Goal: Task Accomplishment & Management: Use online tool/utility

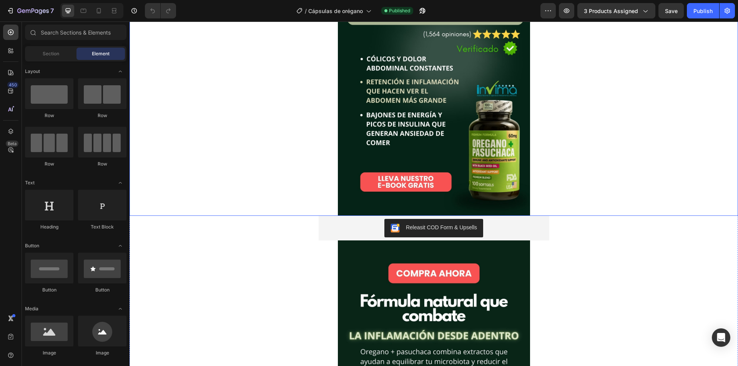
scroll to position [192, 0]
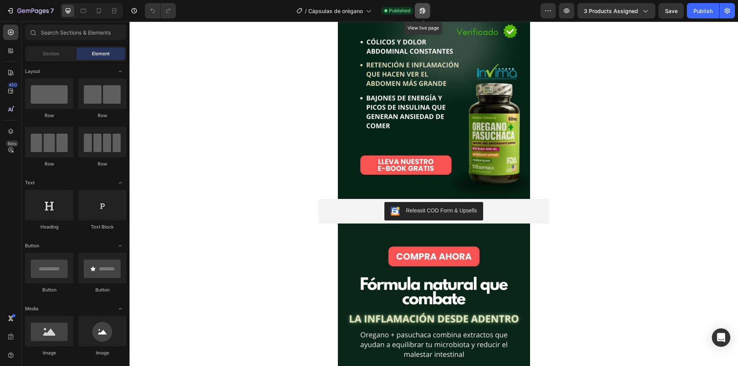
click at [427, 9] on button "button" at bounding box center [422, 10] width 15 height 15
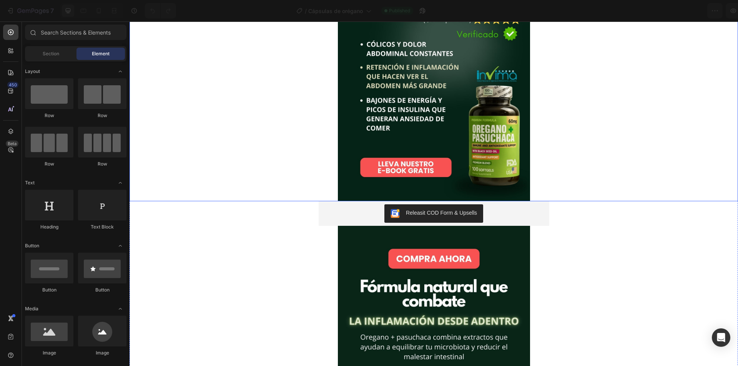
scroll to position [192, 0]
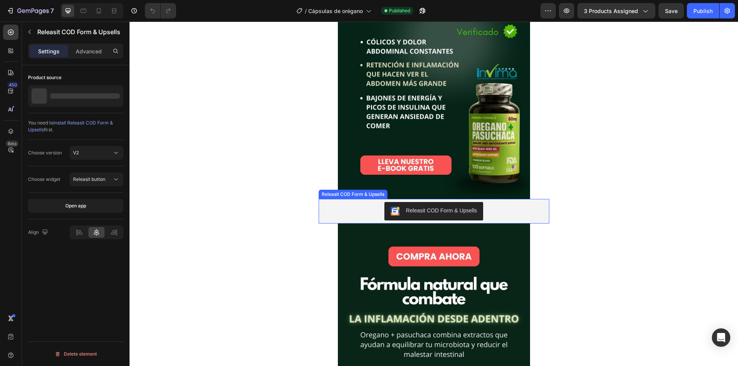
click at [343, 209] on div "Releasit COD Form & Upsells" at bounding box center [434, 211] width 224 height 18
click at [333, 195] on div "Releasit COD Form & Upsells" at bounding box center [360, 191] width 81 height 9
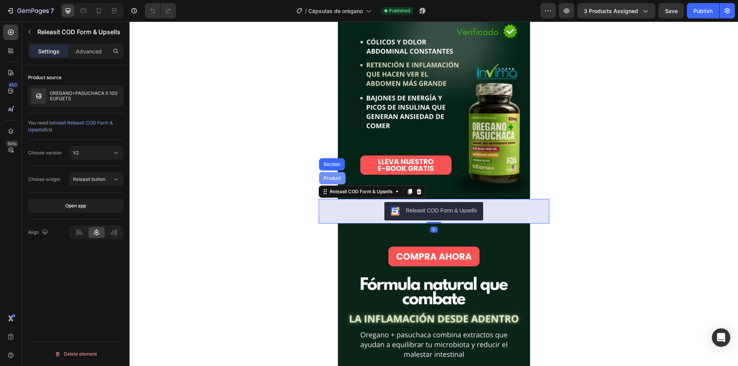
click at [330, 177] on div "Product" at bounding box center [332, 178] width 20 height 5
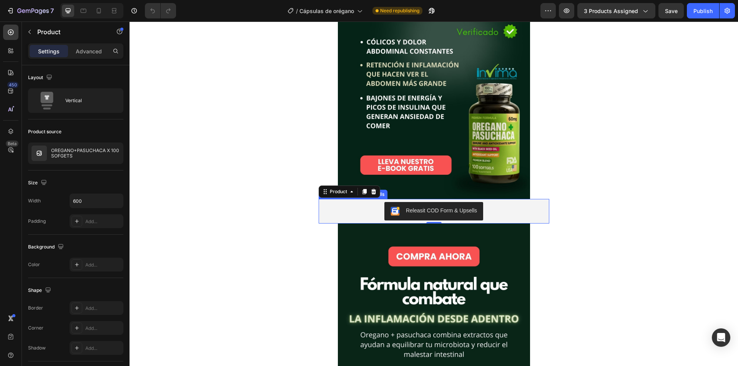
click at [353, 213] on div "Releasit COD Form & Upsells" at bounding box center [434, 211] width 224 height 18
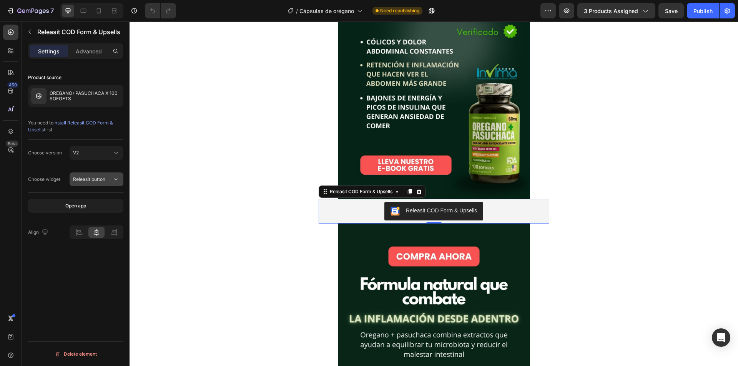
click at [77, 173] on button "Releasit button" at bounding box center [97, 179] width 54 height 14
click at [100, 152] on div "V2" at bounding box center [92, 152] width 39 height 7
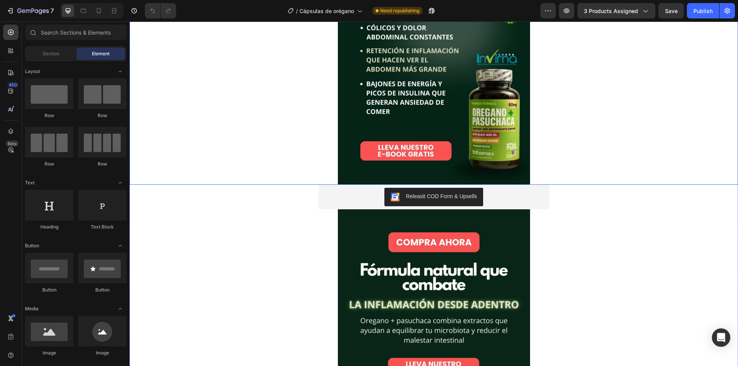
scroll to position [209, 0]
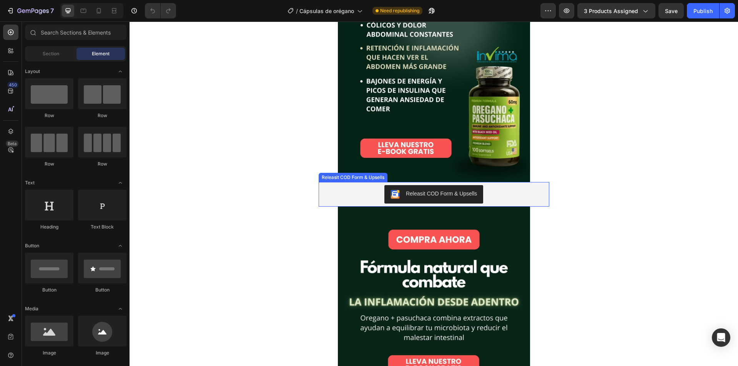
click at [359, 194] on div "Releasit COD Form & Upsells" at bounding box center [434, 194] width 224 height 18
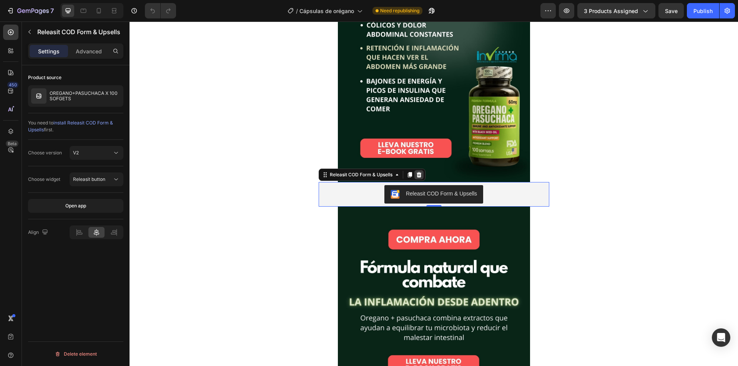
click at [418, 176] on icon at bounding box center [418, 174] width 5 height 5
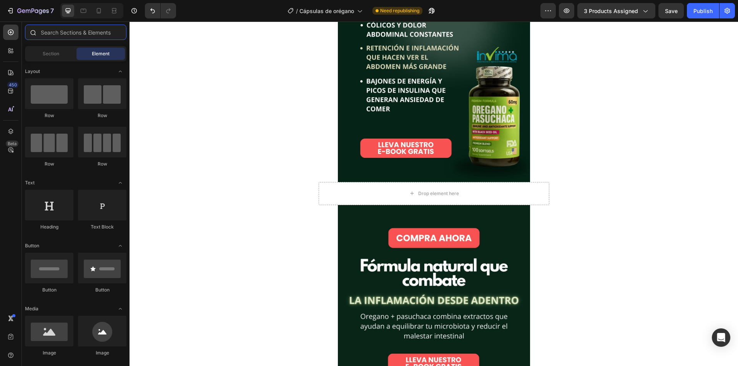
click at [62, 31] on input "text" at bounding box center [75, 32] width 101 height 15
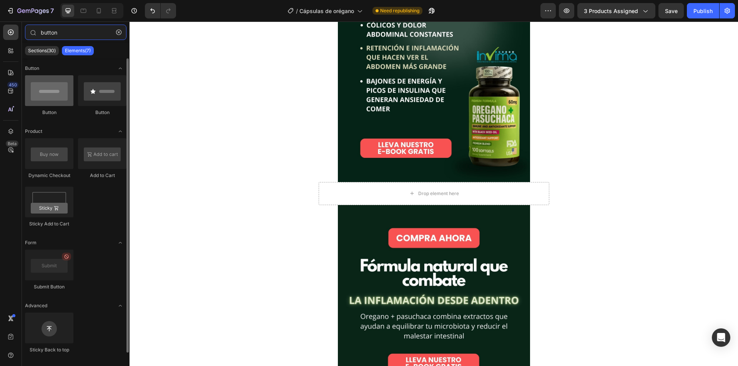
type input "button"
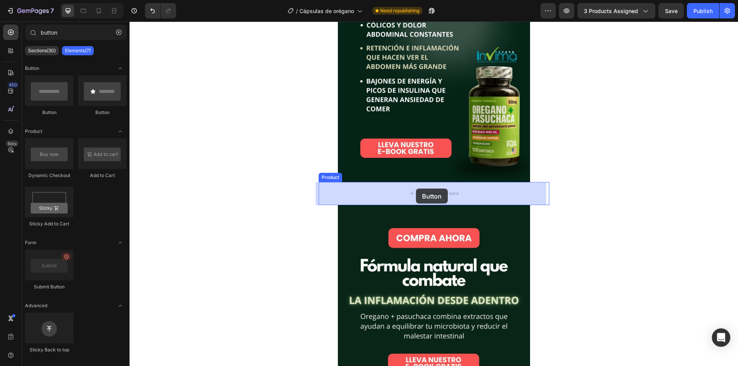
drag, startPoint x: 184, startPoint y: 123, endPoint x: 415, endPoint y: 189, distance: 240.3
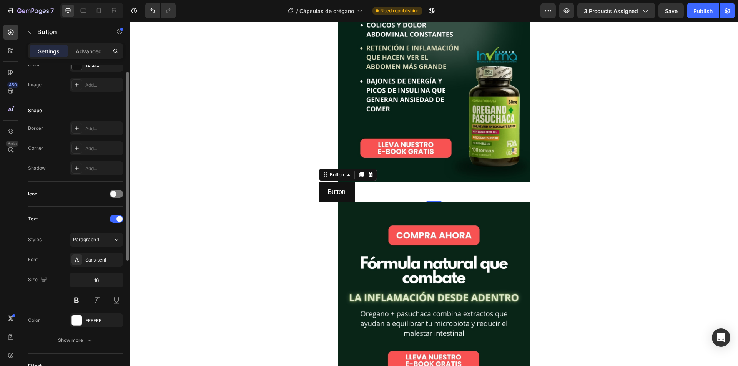
scroll to position [0, 0]
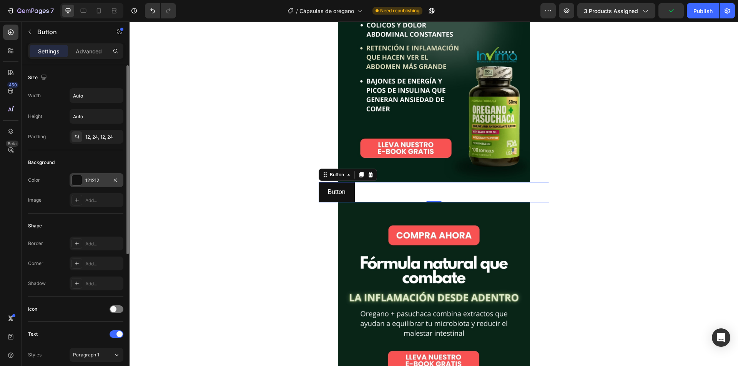
click at [79, 177] on div at bounding box center [77, 180] width 10 height 10
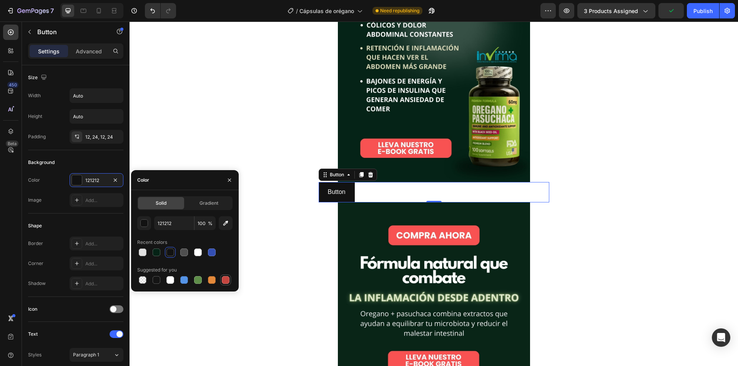
click at [230, 281] on div at bounding box center [225, 279] width 9 height 9
type input "C5453F"
click at [328, 191] on p "Button" at bounding box center [337, 192] width 18 height 11
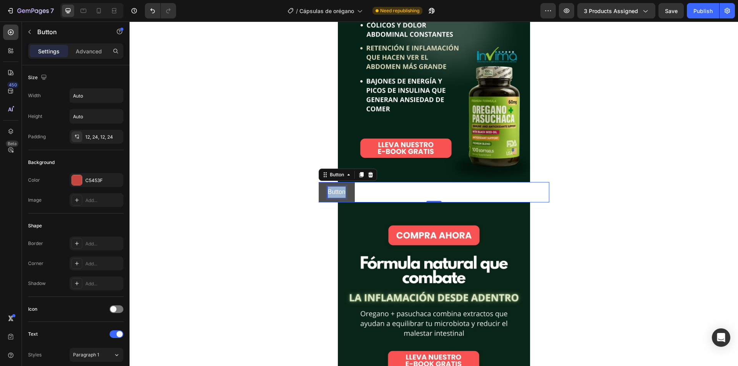
click at [328, 191] on p "Button" at bounding box center [337, 192] width 18 height 11
click at [318, 182] on button "COMPRA" at bounding box center [340, 192] width 45 height 20
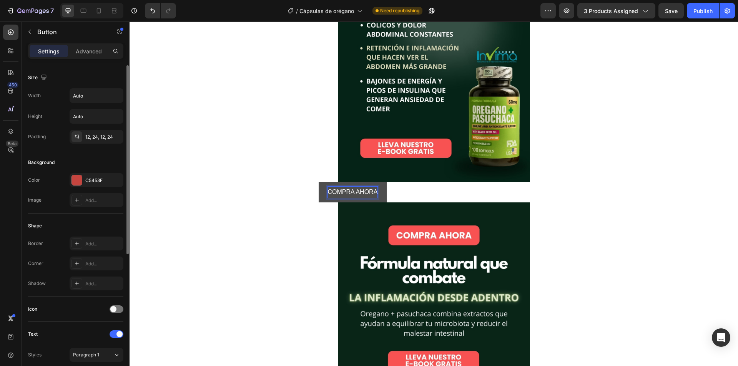
scroll to position [115, 0]
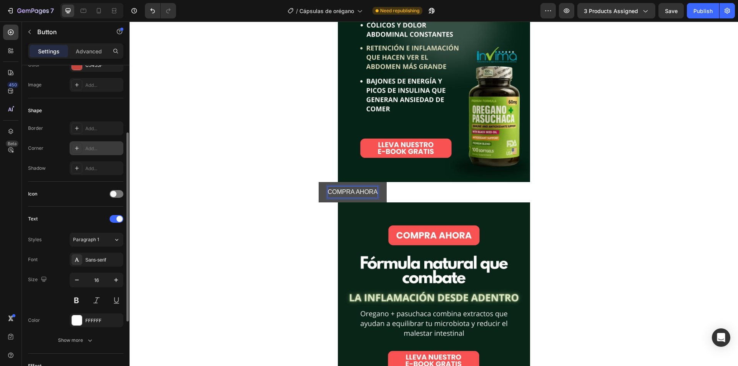
click at [95, 145] on div "Add..." at bounding box center [103, 148] width 36 height 7
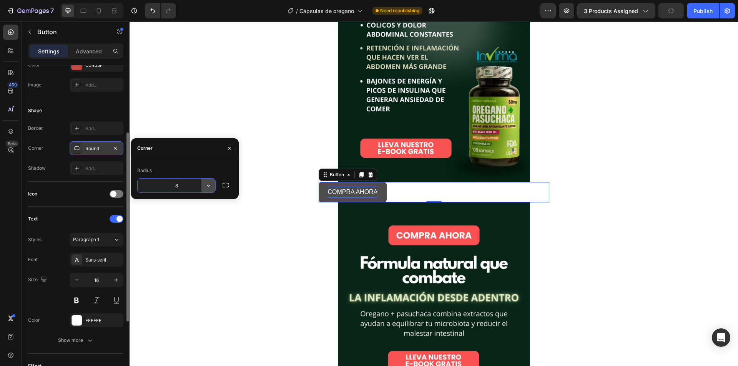
click at [210, 184] on icon "button" at bounding box center [208, 186] width 8 height 8
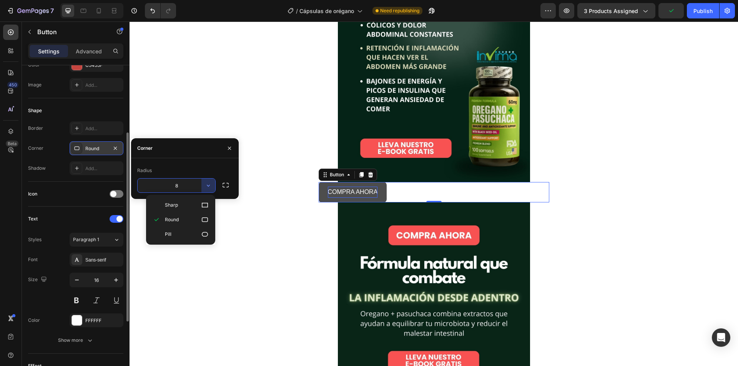
click at [187, 185] on input "8" at bounding box center [177, 186] width 78 height 14
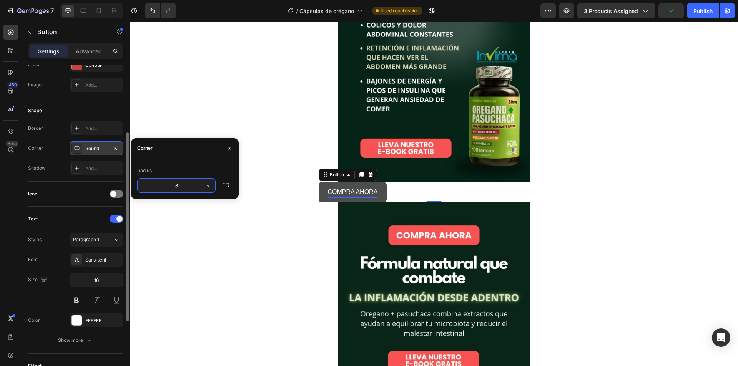
drag, startPoint x: 187, startPoint y: 185, endPoint x: 161, endPoint y: 189, distance: 26.4
click at [165, 187] on input "8" at bounding box center [177, 186] width 78 height 14
type input "14"
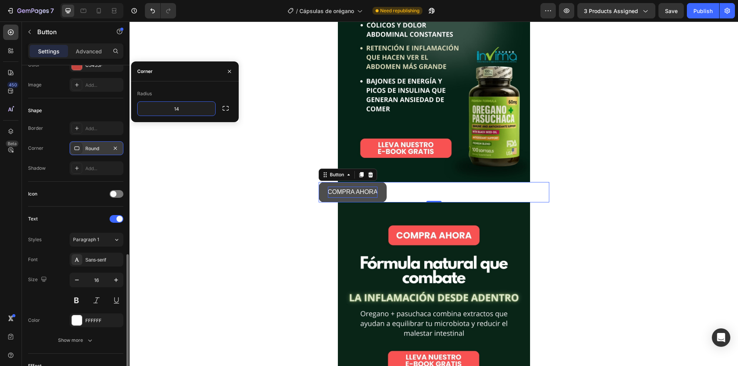
scroll to position [228, 0]
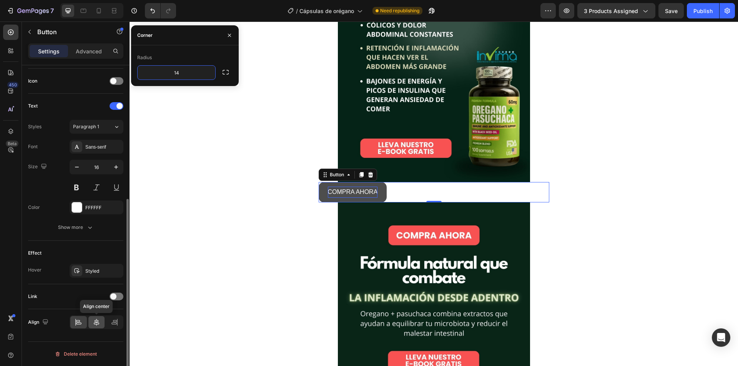
click at [98, 323] on icon at bounding box center [97, 322] width 8 height 8
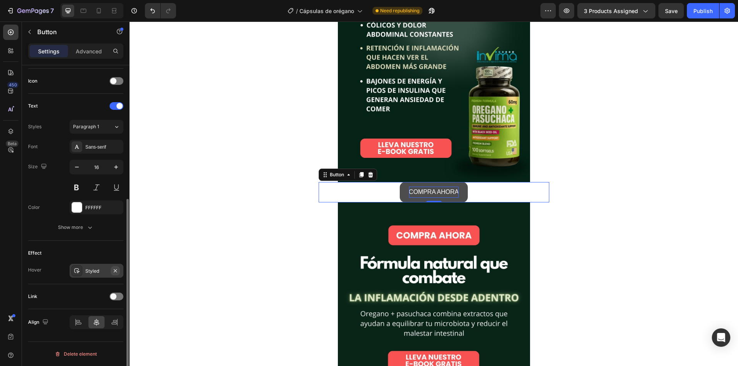
click at [115, 270] on icon "button" at bounding box center [115, 270] width 3 height 3
click at [96, 25] on img at bounding box center [48, 21] width 96 height 6
click at [401, 194] on button "COMPRA AHORA" at bounding box center [434, 192] width 68 height 20
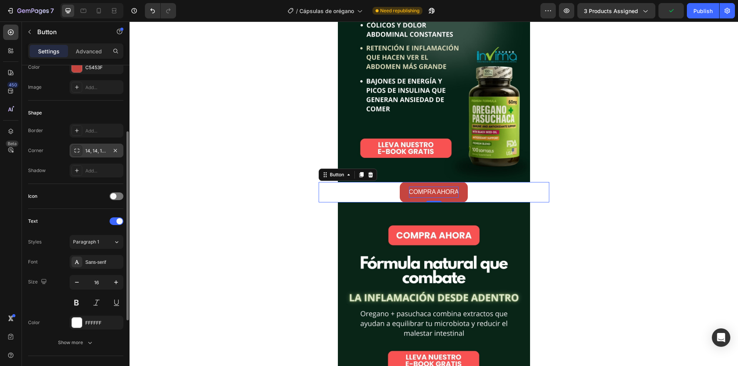
scroll to position [75, 0]
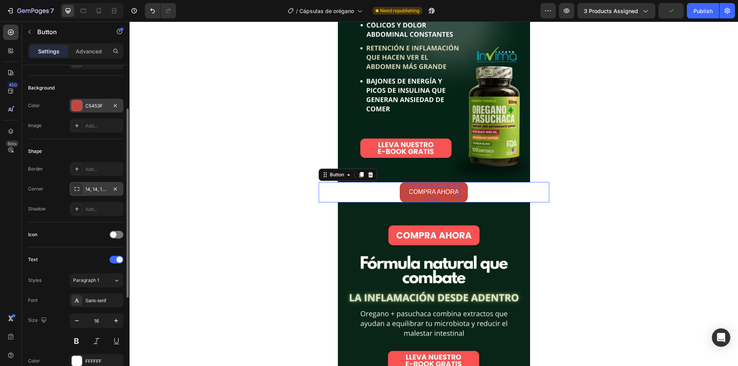
click at [98, 107] on div "C5453F" at bounding box center [96, 106] width 22 height 7
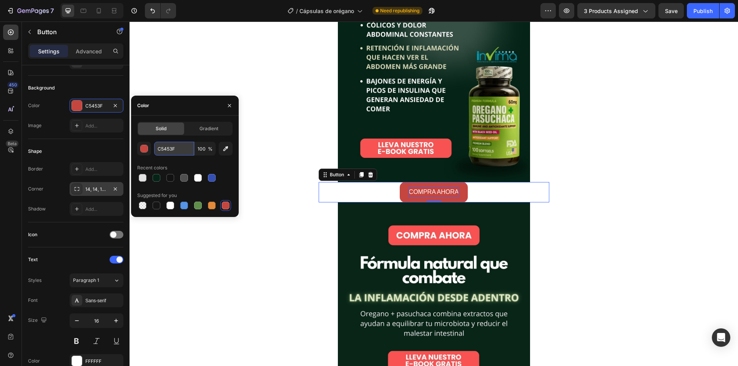
click at [182, 147] on input "C5453F" at bounding box center [174, 149] width 40 height 14
paste input "#f85251"
type input "#f85251"
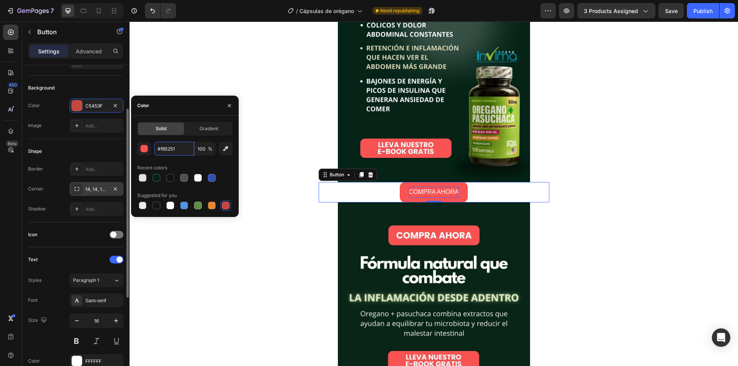
scroll to position [0, 0]
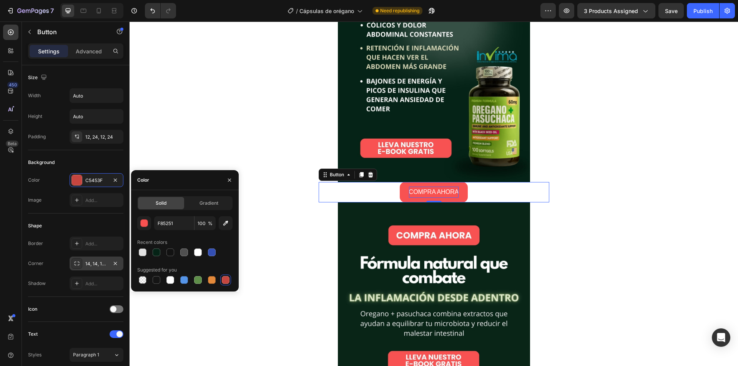
click at [10, 202] on div "450 Beta" at bounding box center [10, 168] width 15 height 286
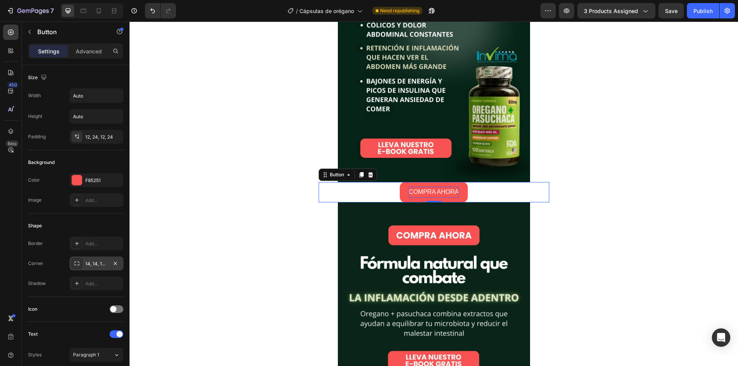
click at [359, 192] on div "COMPRA AHORA Button 0" at bounding box center [433, 192] width 231 height 20
click at [4, 9] on button "X" at bounding box center [2, 4] width 4 height 9
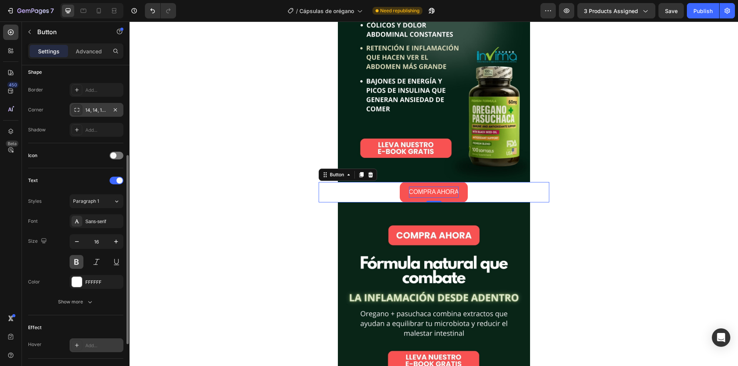
click at [78, 263] on button at bounding box center [77, 262] width 14 height 14
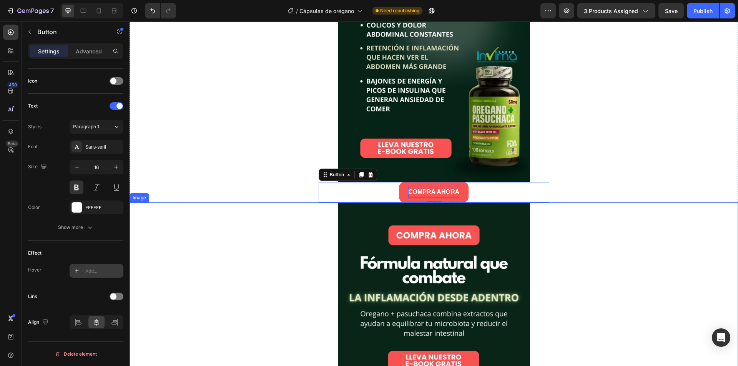
click at [279, 224] on div at bounding box center [433, 373] width 608 height 342
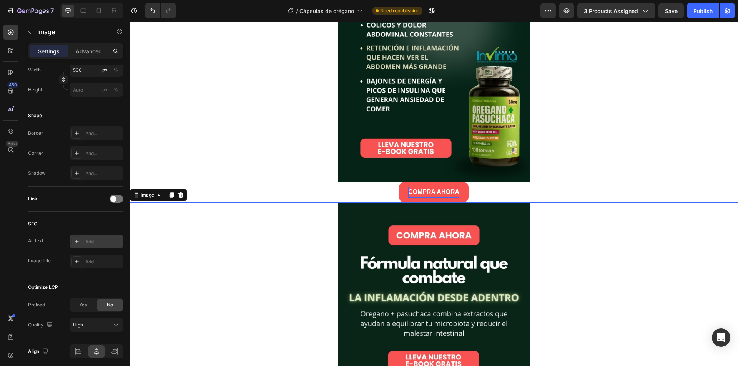
scroll to position [0, 0]
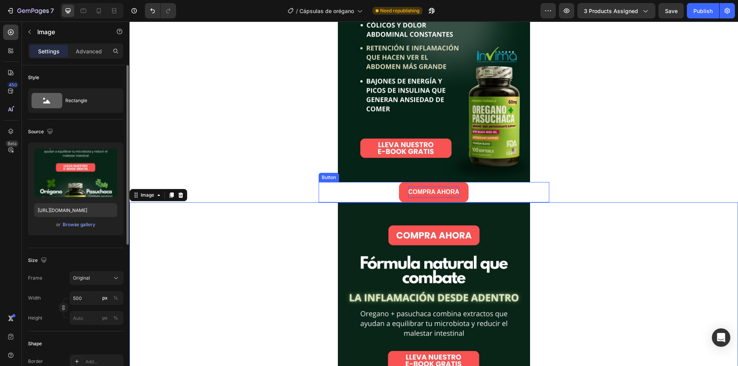
click at [401, 189] on button "COMPRA AHORA" at bounding box center [434, 192] width 70 height 20
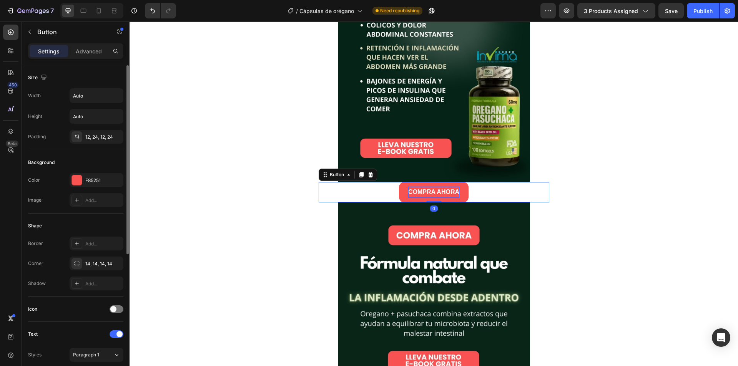
scroll to position [228, 0]
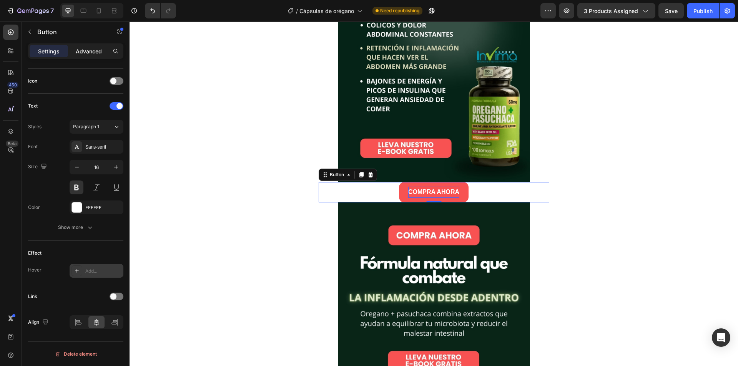
click at [90, 48] on p "Advanced" at bounding box center [89, 51] width 26 height 8
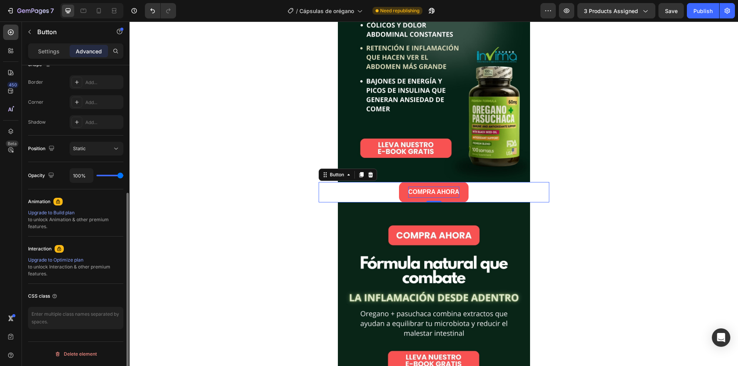
scroll to position [211, 0]
click at [67, 313] on textarea at bounding box center [75, 318] width 95 height 22
paste textarea "_rsi-cod-form-gempages-button-overwrite _rsi-cod-form-is-gempage"
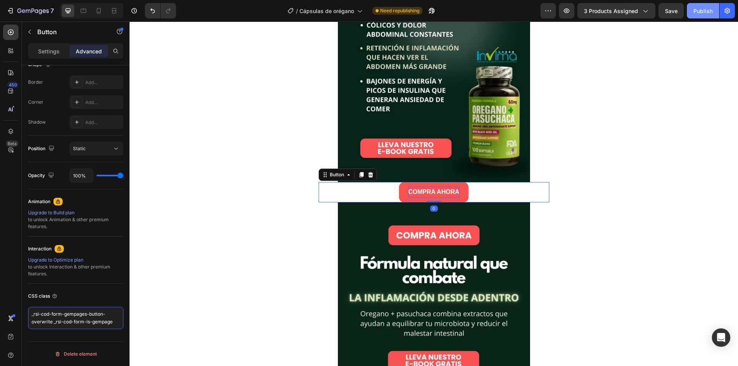
type textarea "_rsi-cod-form-gempages-button-overwrite _rsi-cod-form-is-gempage"
click at [701, 12] on div "Publish" at bounding box center [702, 11] width 19 height 8
click at [334, 174] on div "Button" at bounding box center [336, 174] width 17 height 7
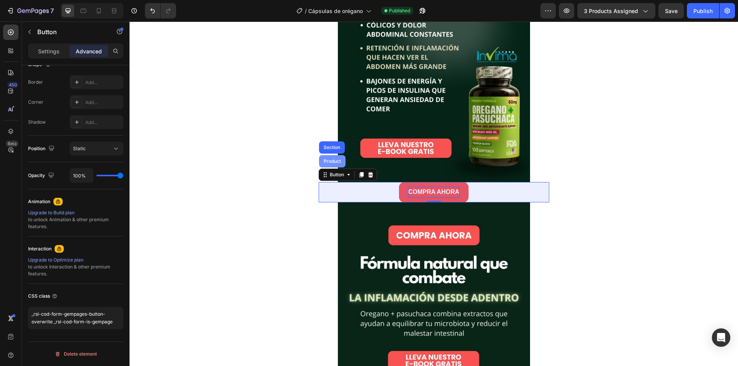
click at [331, 162] on div "Product" at bounding box center [332, 161] width 20 height 5
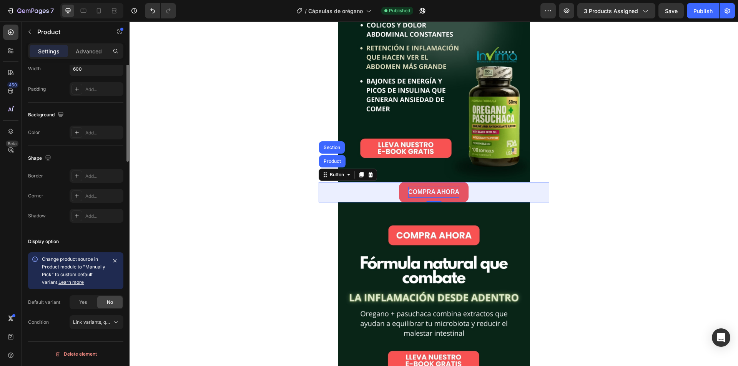
scroll to position [0, 0]
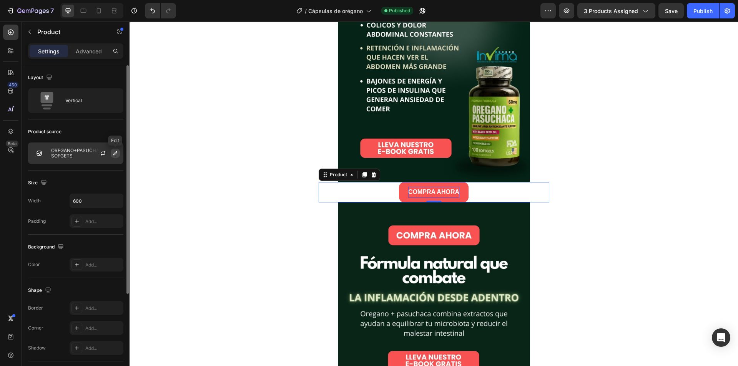
click at [113, 154] on icon "button" at bounding box center [115, 153] width 6 height 6
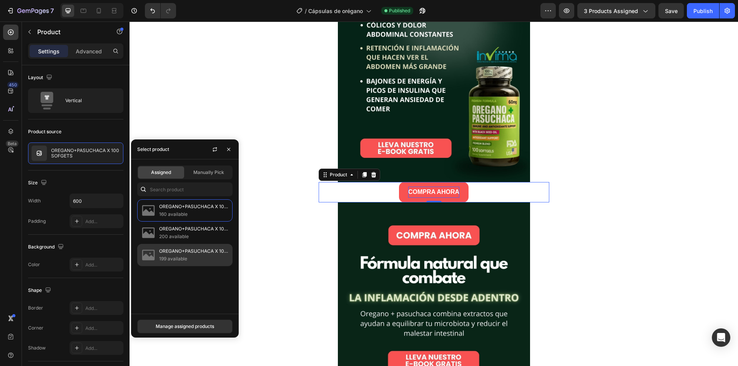
click at [193, 252] on p "OREGANO+PASUCHACA X 100 SOFGETS x 3 Und" at bounding box center [194, 251] width 70 height 8
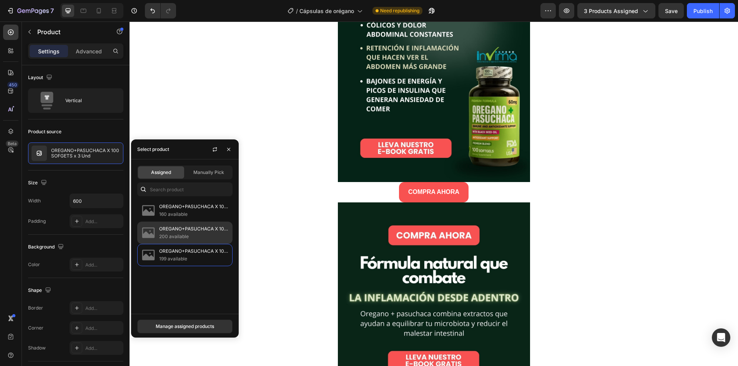
click at [184, 231] on p "OREGANO+PASUCHACA X 100 SOFGETS x 2 Und" at bounding box center [194, 229] width 70 height 8
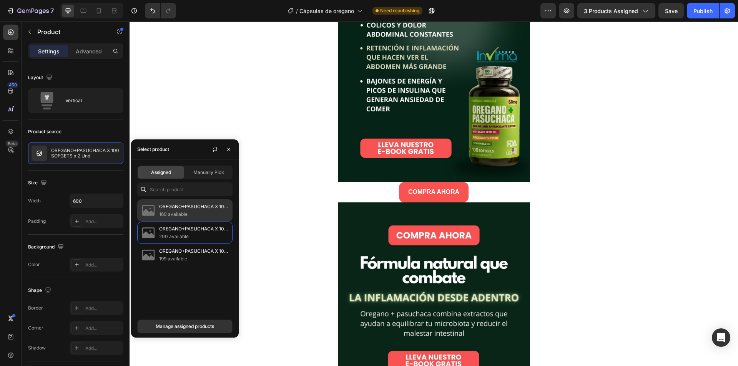
click at [181, 210] on p "OREGANO+PASUCHACA X 100 SOFGETS" at bounding box center [194, 207] width 70 height 8
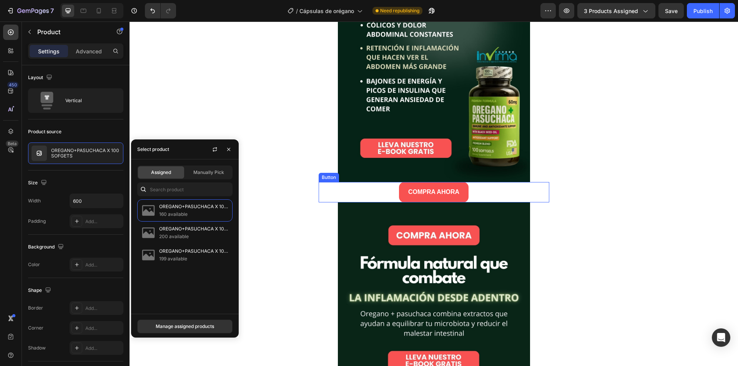
click at [497, 193] on div "COMPRA AHORA Button" at bounding box center [433, 192] width 231 height 20
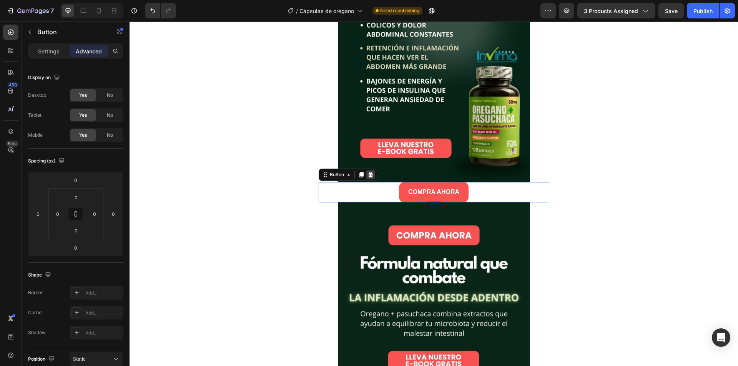
click at [368, 175] on icon at bounding box center [370, 174] width 5 height 5
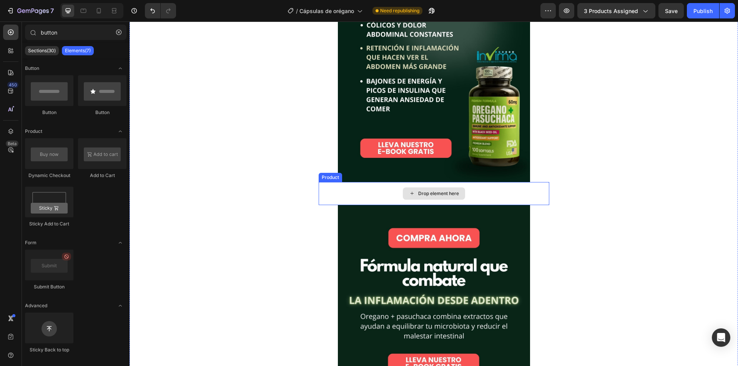
click at [352, 192] on div "Drop element here" at bounding box center [433, 193] width 231 height 23
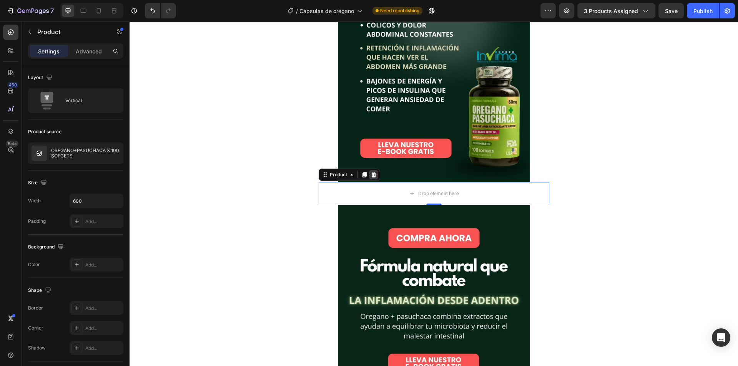
click at [371, 174] on icon at bounding box center [373, 174] width 5 height 5
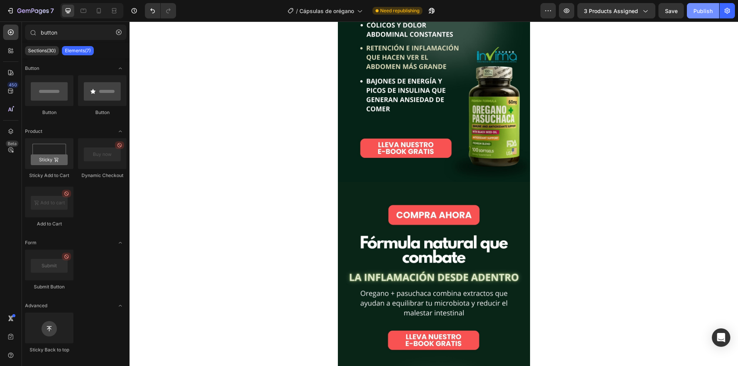
click at [698, 9] on div "Publish" at bounding box center [702, 11] width 19 height 8
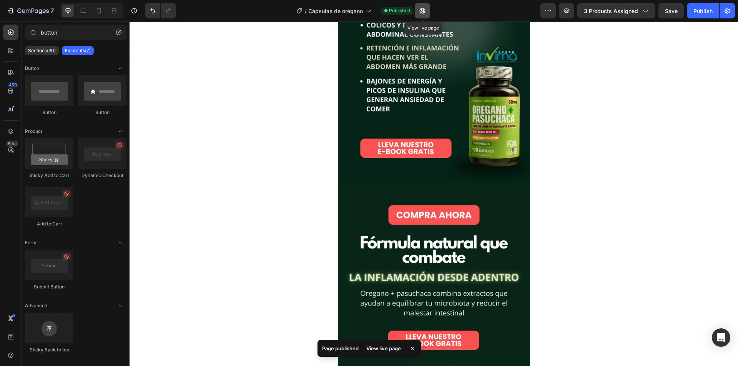
click at [424, 12] on icon "button" at bounding box center [423, 11] width 6 height 6
